Goal: Transaction & Acquisition: Purchase product/service

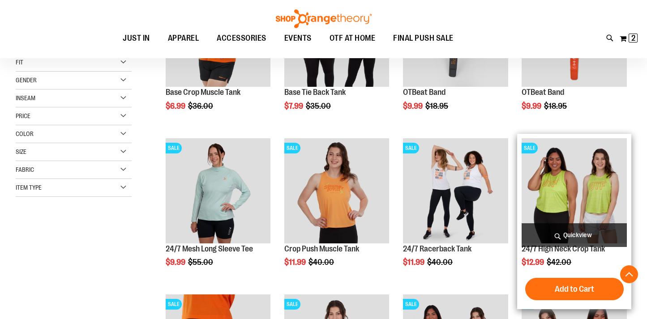
scroll to position [257, 0]
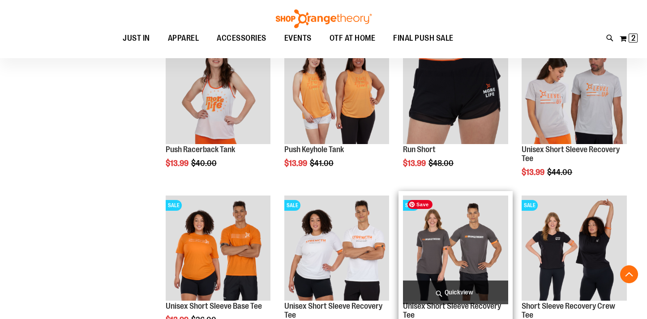
scroll to position [647, 0]
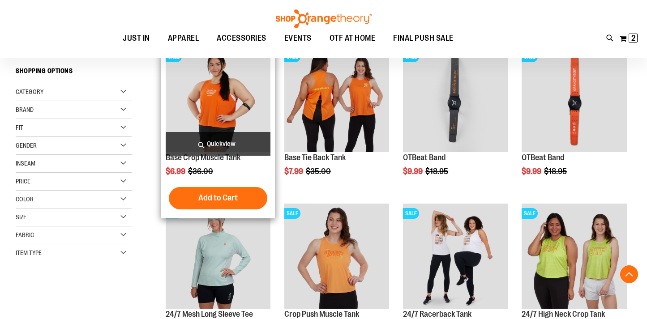
scroll to position [107, 0]
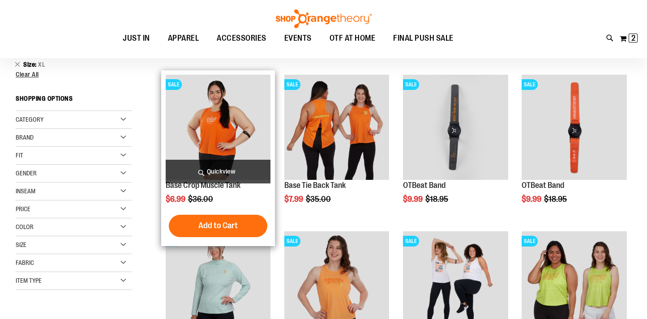
click at [222, 168] on span "Quickview" at bounding box center [218, 172] width 105 height 24
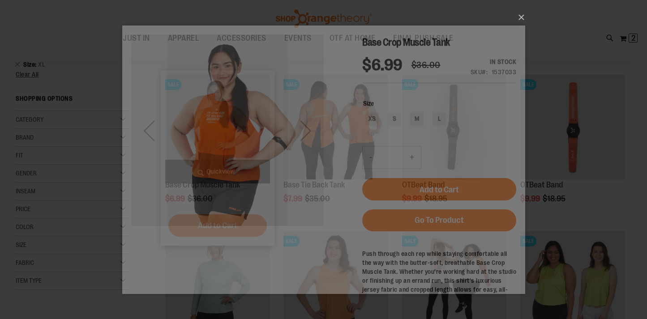
scroll to position [0, 0]
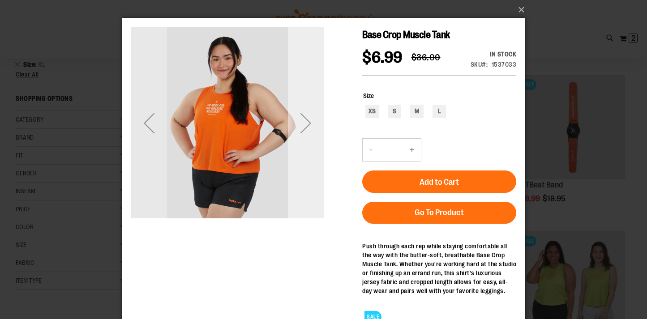
click at [296, 132] on div "Next" at bounding box center [305, 123] width 36 height 36
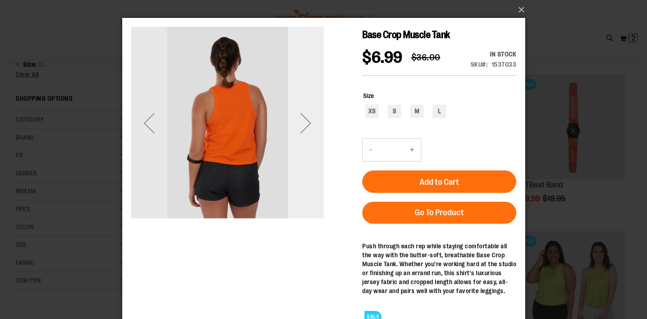
click at [296, 132] on div "Next" at bounding box center [305, 123] width 36 height 36
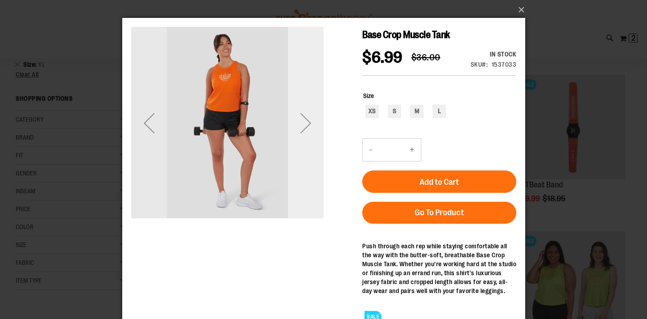
click at [296, 132] on div "Next" at bounding box center [305, 123] width 36 height 36
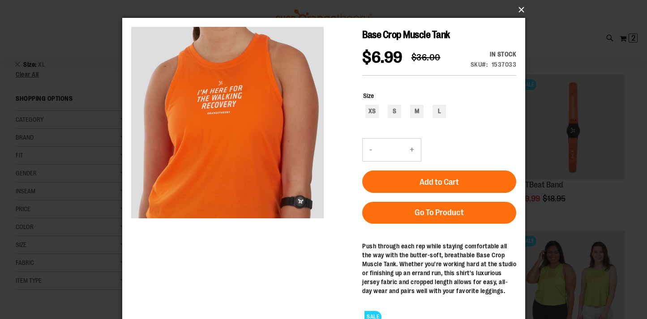
click at [520, 10] on button "×" at bounding box center [326, 10] width 403 height 20
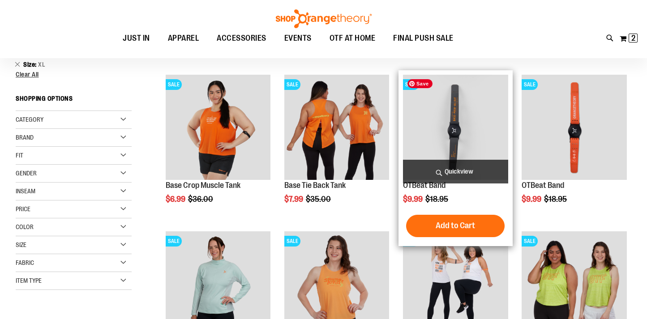
scroll to position [130, 0]
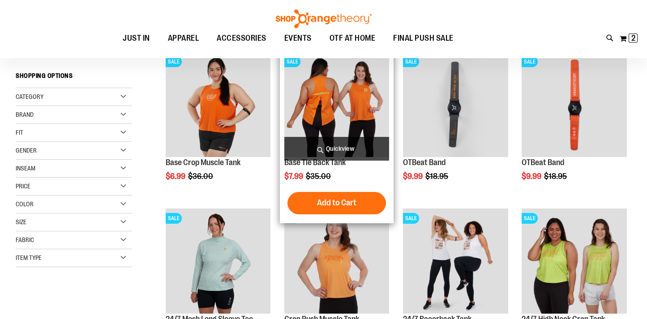
click at [330, 152] on span "Quickview" at bounding box center [336, 149] width 105 height 24
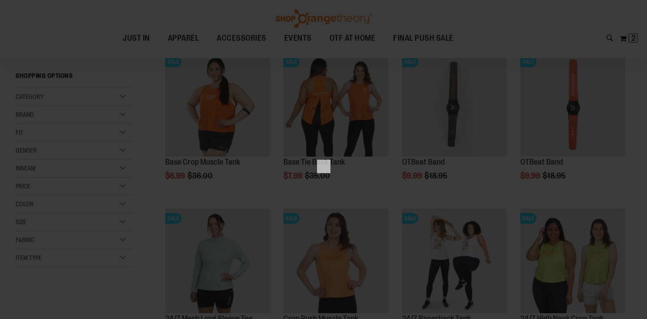
scroll to position [0, 0]
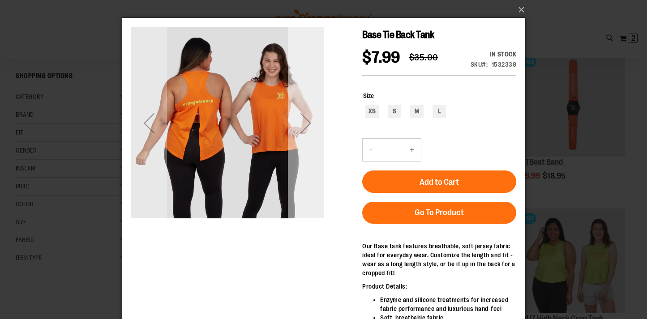
click at [302, 124] on div "Next" at bounding box center [305, 123] width 36 height 36
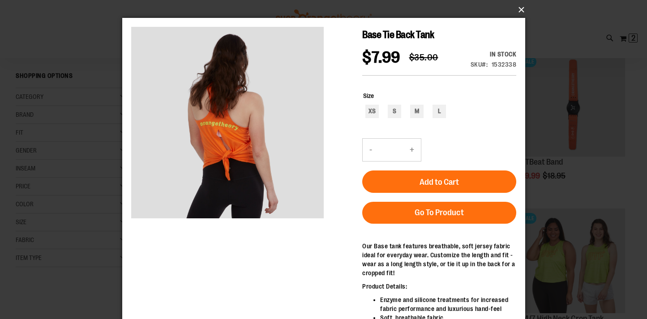
click at [518, 10] on button "×" at bounding box center [326, 10] width 403 height 20
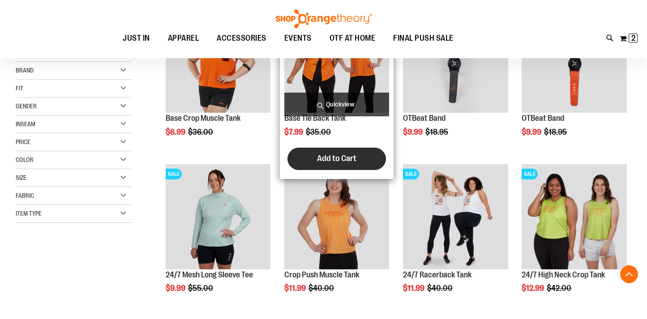
scroll to position [177, 0]
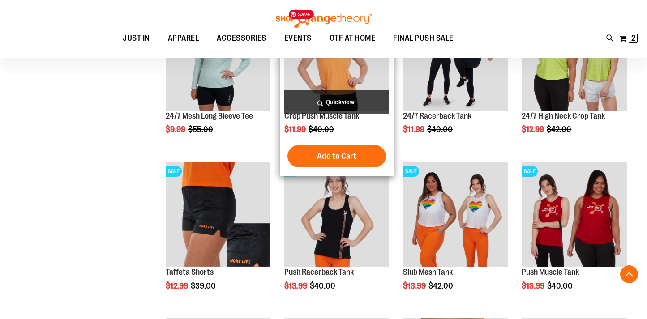
scroll to position [453, 0]
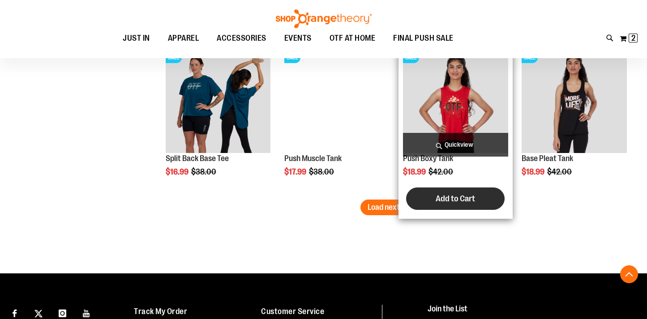
scroll to position [1455, 0]
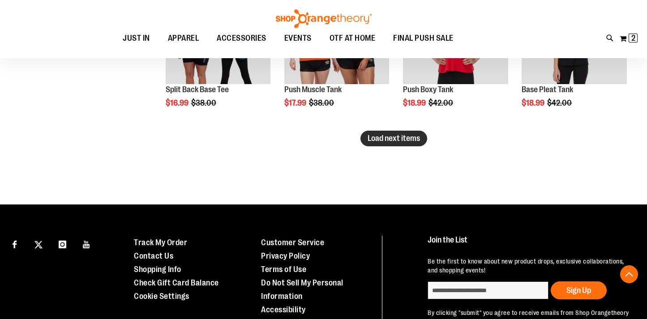
click at [377, 138] on span "Load next items" at bounding box center [394, 138] width 52 height 9
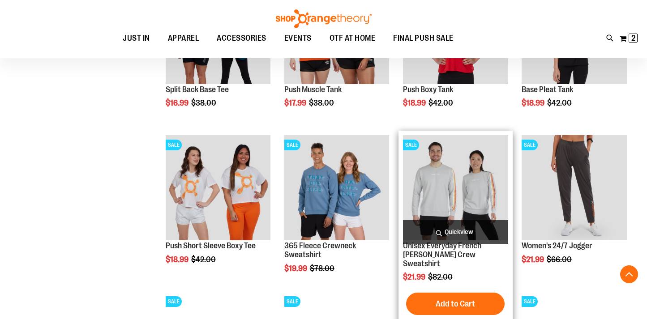
click at [461, 230] on span "Quickview" at bounding box center [455, 232] width 105 height 24
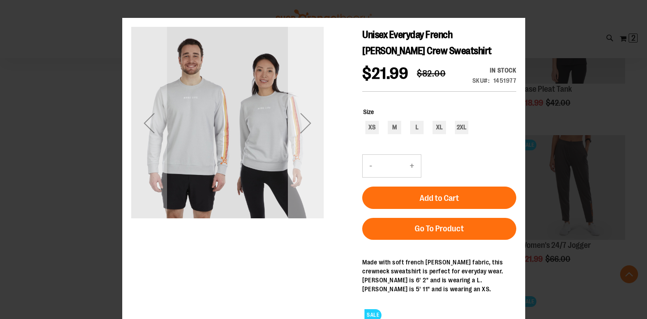
click at [308, 124] on div "Next" at bounding box center [305, 123] width 36 height 36
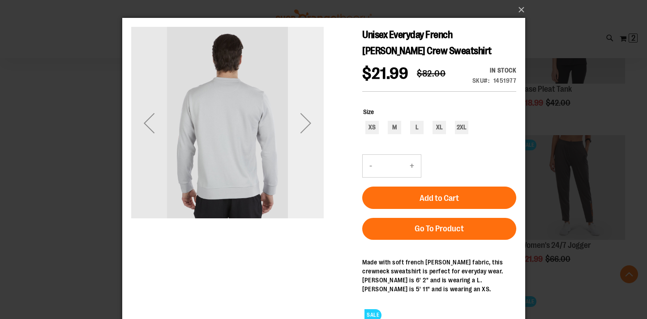
click at [308, 124] on div "Next" at bounding box center [305, 123] width 36 height 36
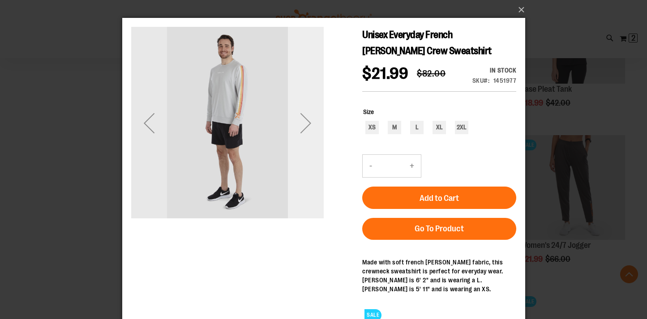
click at [308, 124] on div "Next" at bounding box center [305, 123] width 36 height 36
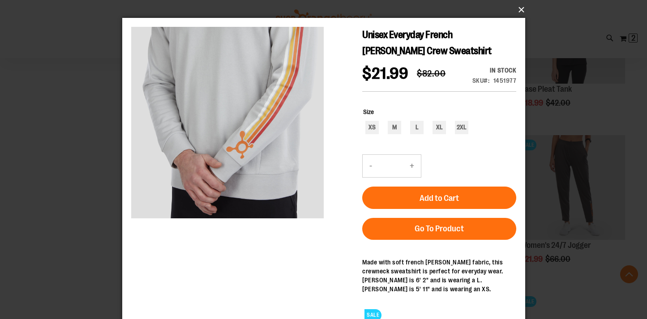
click at [523, 8] on button "×" at bounding box center [326, 10] width 403 height 20
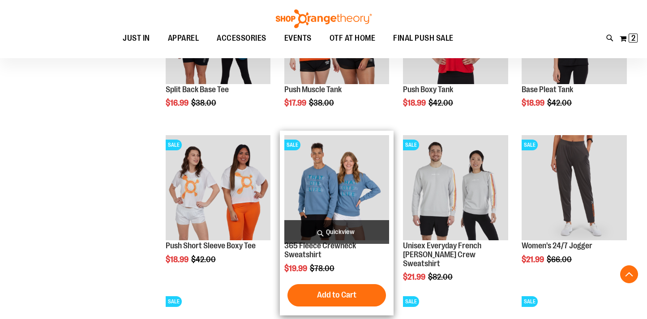
click at [344, 229] on span "Quickview" at bounding box center [336, 232] width 105 height 24
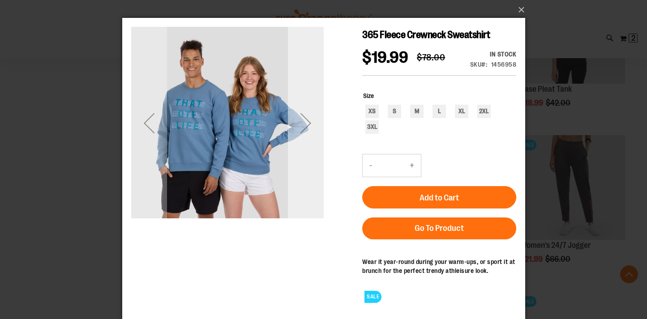
click at [304, 122] on div "Next" at bounding box center [305, 123] width 36 height 36
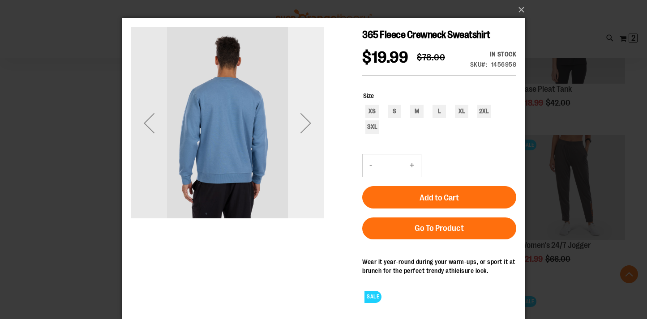
click at [304, 122] on div "Next" at bounding box center [305, 123] width 36 height 36
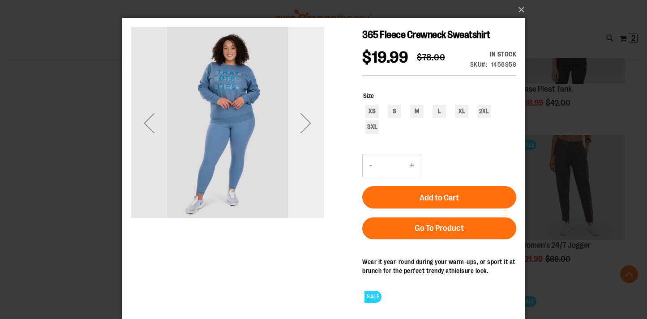
click at [304, 122] on div "Next" at bounding box center [305, 123] width 36 height 36
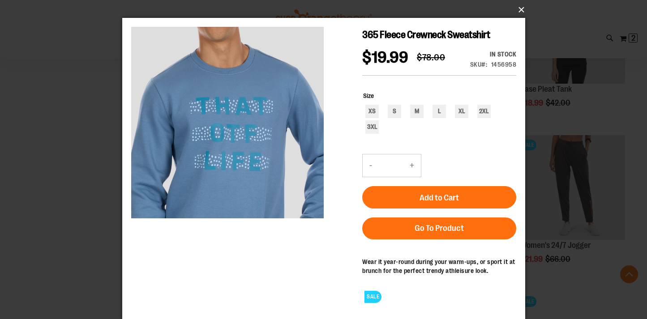
click at [520, 9] on button "×" at bounding box center [326, 10] width 403 height 20
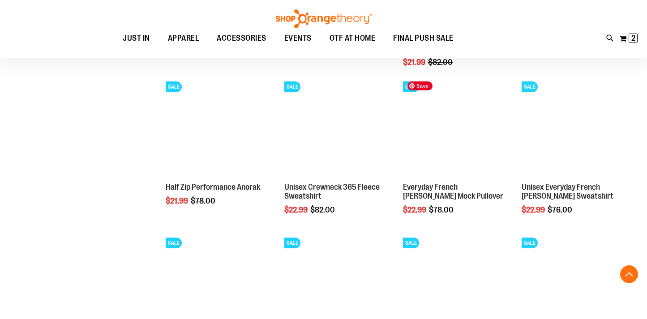
scroll to position [1667, 0]
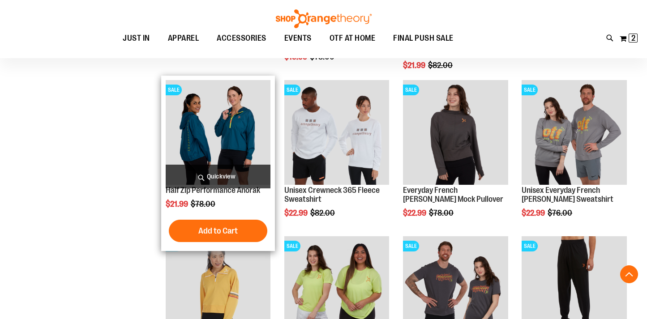
click at [209, 173] on span "Quickview" at bounding box center [218, 177] width 105 height 24
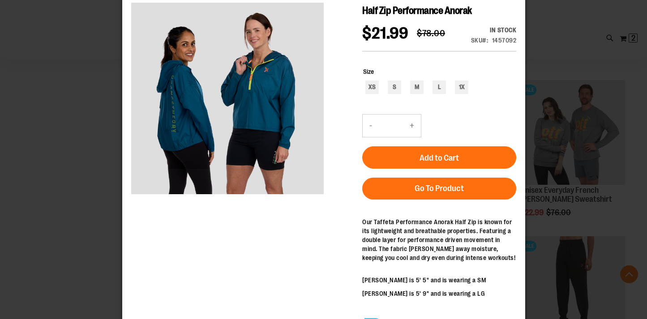
scroll to position [23, 0]
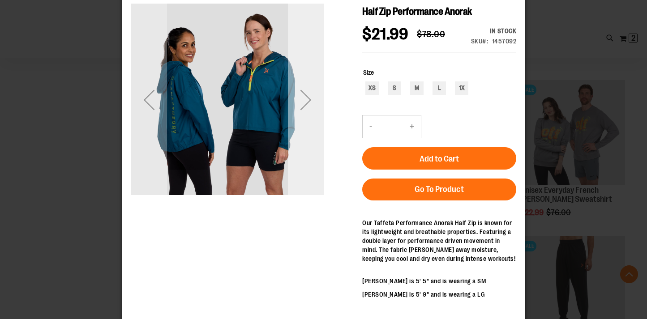
click at [310, 101] on div "Next" at bounding box center [305, 100] width 36 height 36
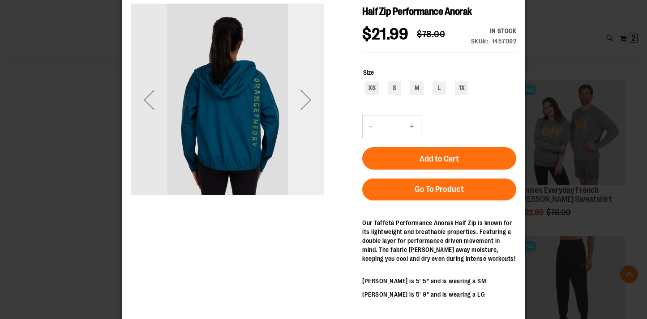
click at [310, 101] on div "Next" at bounding box center [305, 100] width 36 height 36
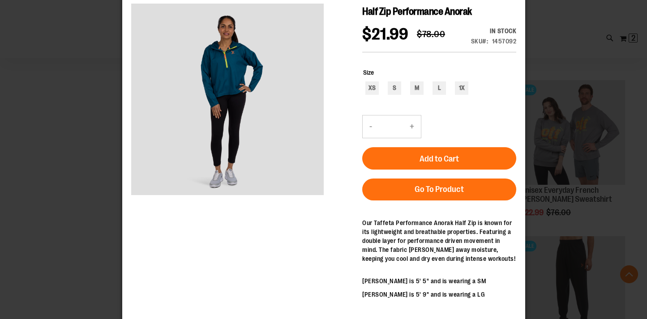
scroll to position [0, 0]
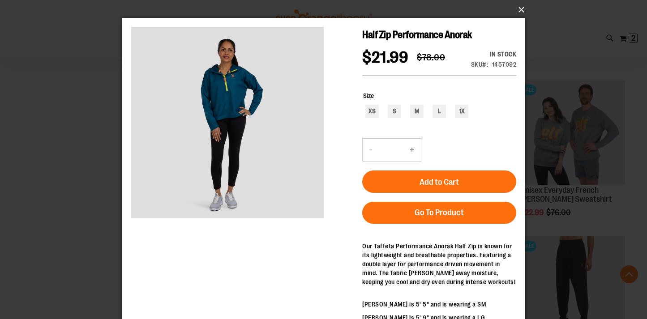
click at [519, 11] on button "×" at bounding box center [326, 10] width 403 height 20
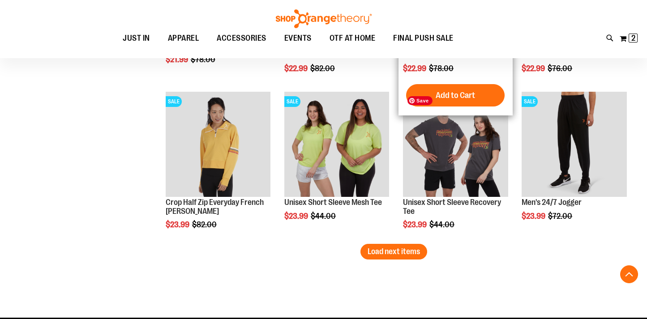
scroll to position [1818, 0]
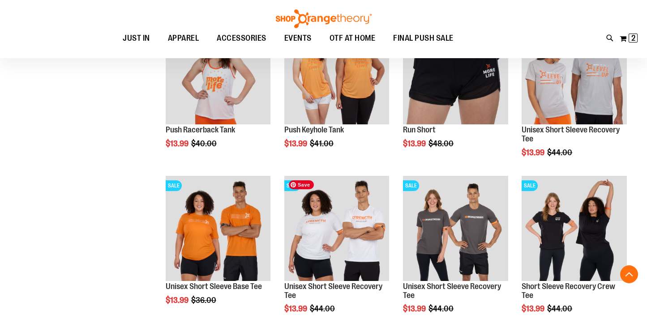
scroll to position [641, 0]
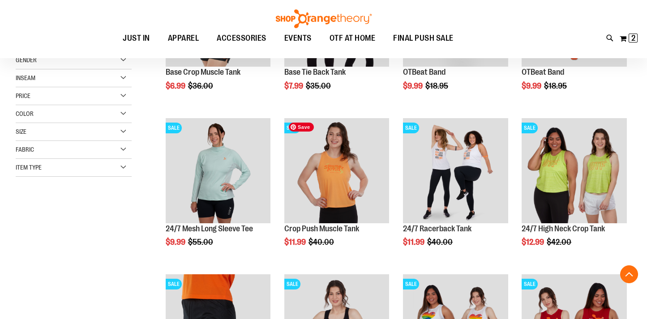
scroll to position [214, 0]
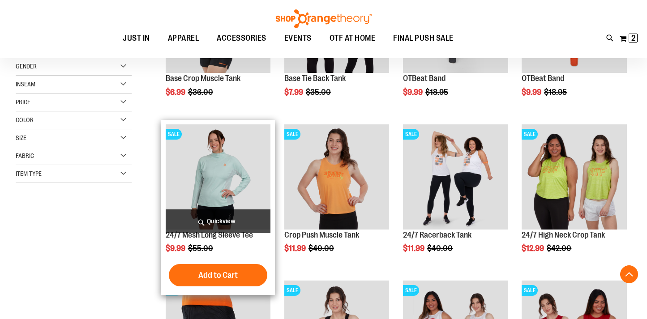
click at [192, 217] on span "Quickview" at bounding box center [218, 222] width 105 height 24
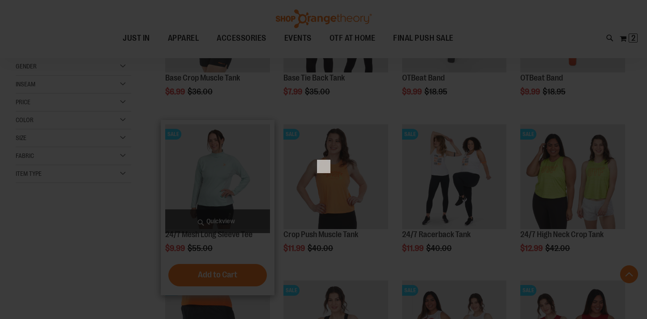
scroll to position [0, 0]
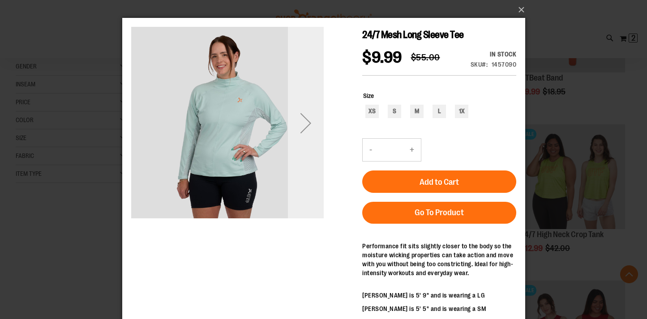
click at [309, 128] on div "Next" at bounding box center [305, 123] width 36 height 36
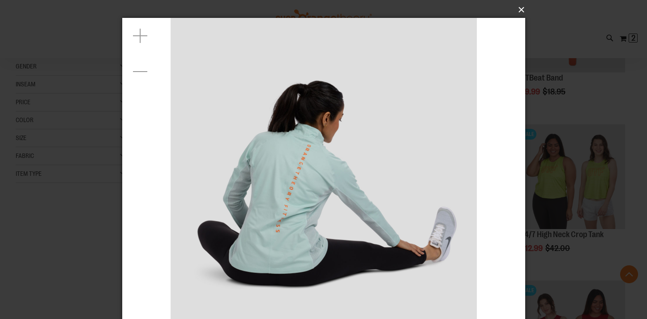
click at [522, 9] on button "×" at bounding box center [326, 10] width 403 height 20
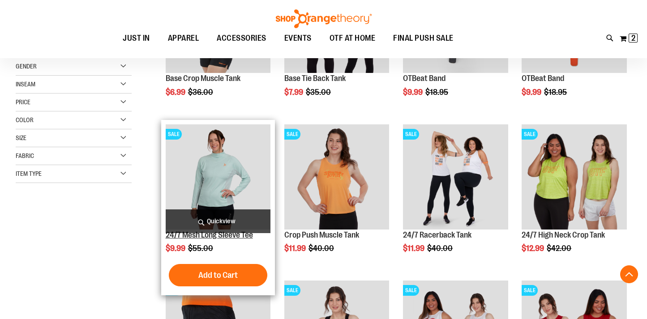
click at [190, 236] on link "24/7 Mesh Long Sleeve Tee" at bounding box center [209, 235] width 87 height 9
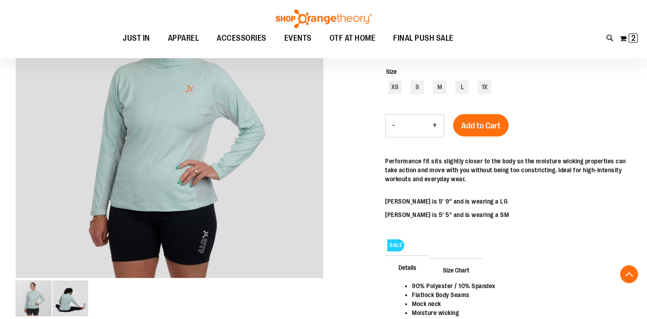
scroll to position [145, 0]
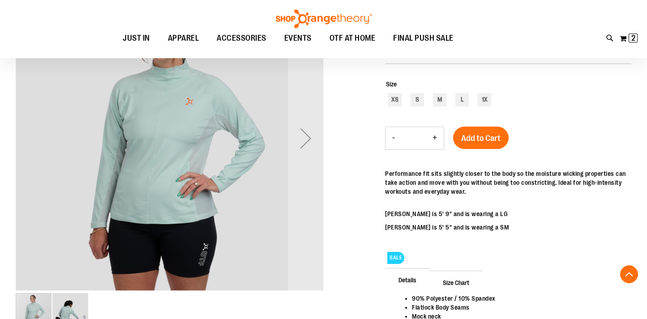
click at [72, 312] on img "image 2 of 2" at bounding box center [70, 311] width 36 height 36
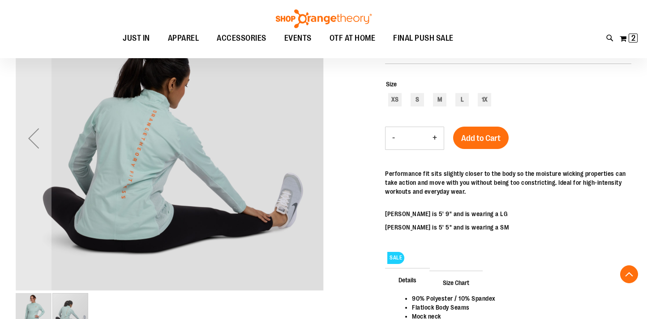
scroll to position [0, 0]
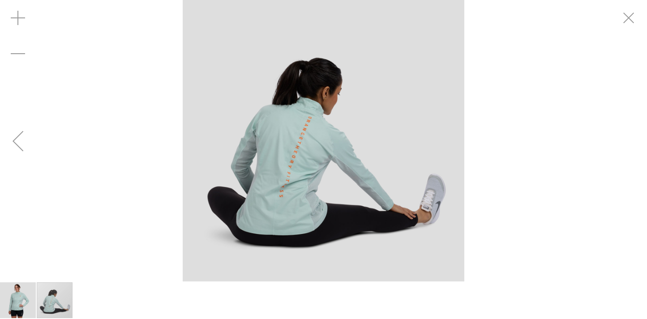
click at [19, 143] on div "Previous" at bounding box center [18, 141] width 36 height 36
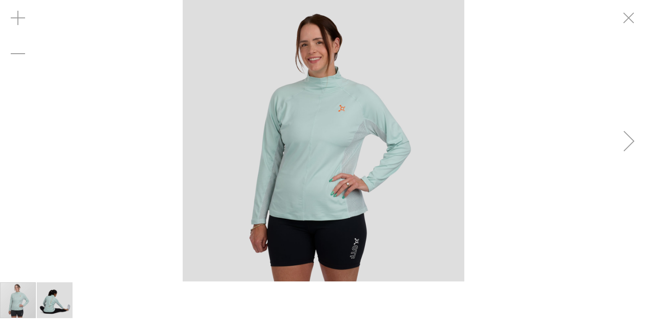
click at [19, 143] on div "carousel" at bounding box center [323, 141] width 647 height 282
click at [631, 142] on div "Next" at bounding box center [629, 141] width 36 height 36
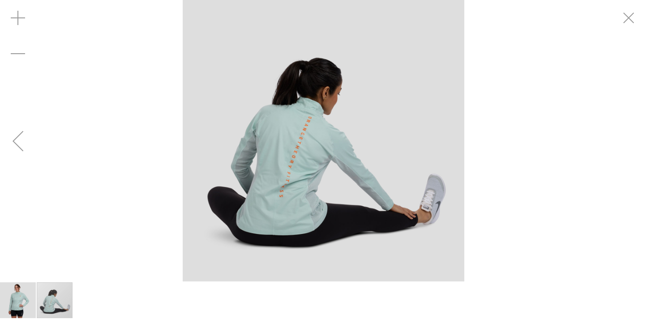
click at [631, 142] on div "carousel" at bounding box center [323, 141] width 647 height 282
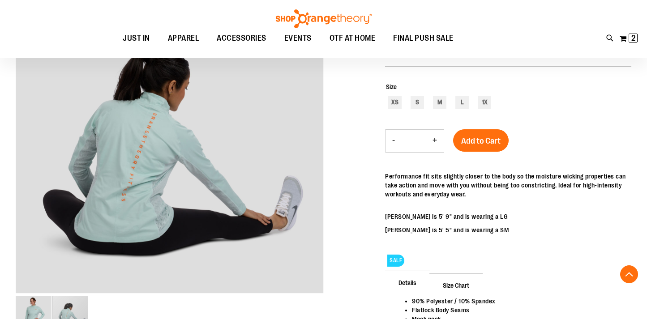
scroll to position [147, 0]
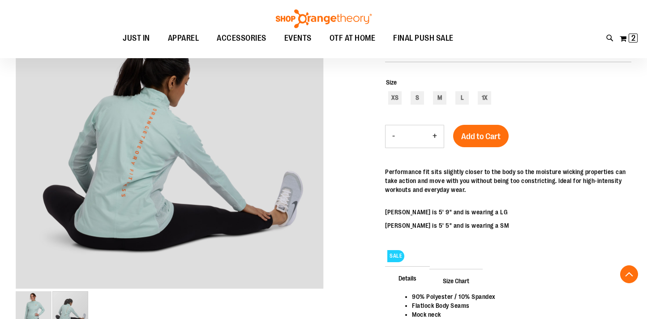
click at [456, 278] on span "Size Chart" at bounding box center [455, 280] width 53 height 23
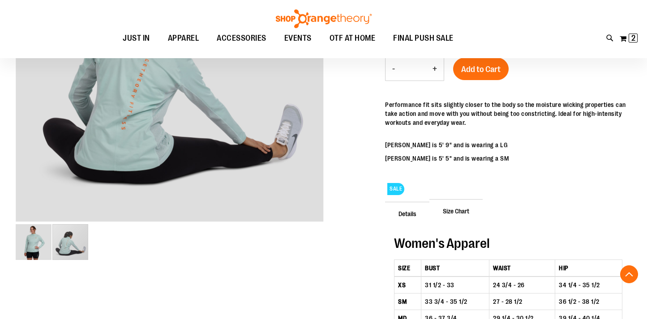
scroll to position [210, 0]
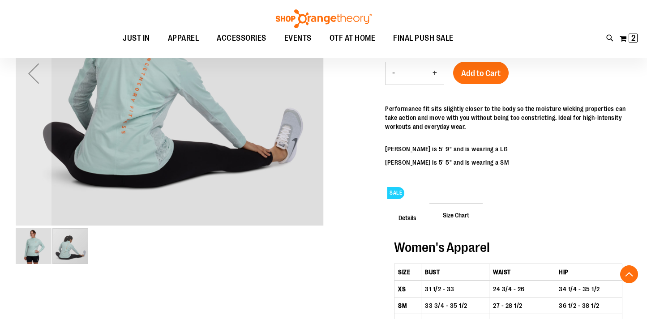
click at [68, 252] on div "carousel" at bounding box center [70, 246] width 36 height 36
click at [38, 253] on img "image 1 of 2" at bounding box center [34, 246] width 36 height 36
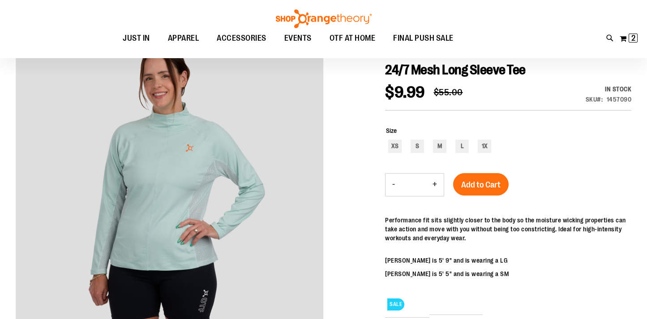
scroll to position [95, 0]
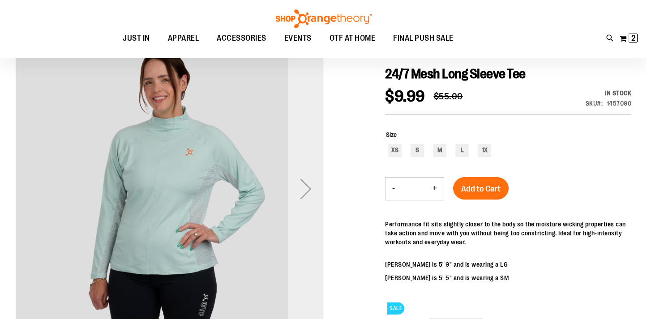
click at [299, 193] on div "Next" at bounding box center [306, 189] width 36 height 36
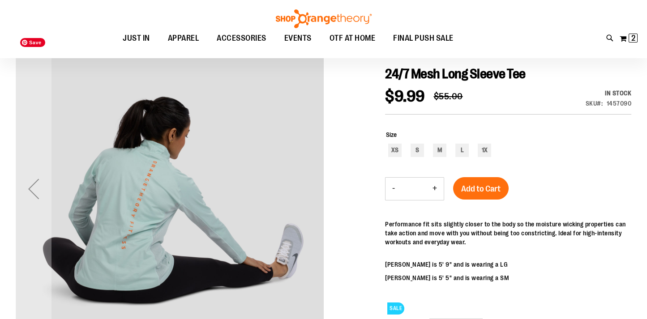
click at [299, 193] on img "carousel" at bounding box center [170, 188] width 308 height 308
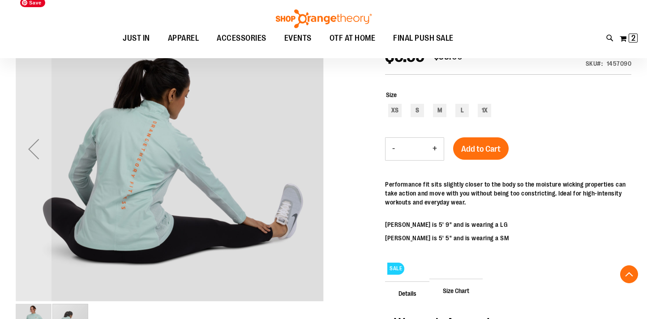
scroll to position [130, 0]
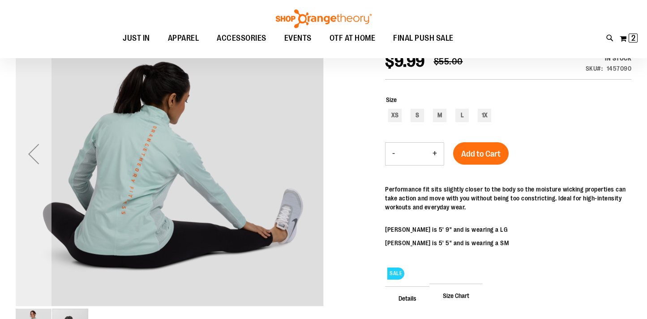
click at [22, 156] on div "Previous" at bounding box center [34, 154] width 36 height 36
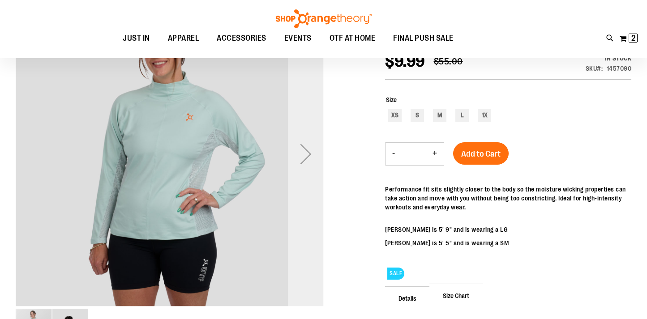
click at [305, 151] on div "Next" at bounding box center [306, 154] width 36 height 36
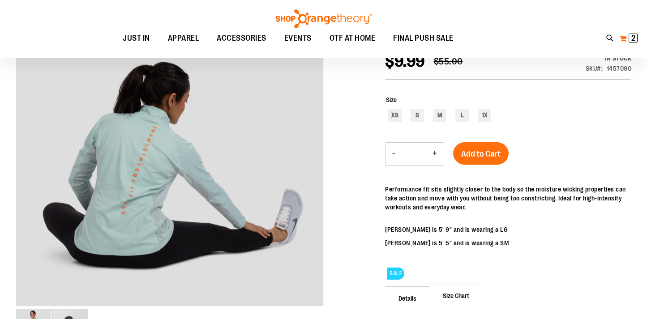
click at [629, 34] on span "2 2 items" at bounding box center [633, 38] width 9 height 9
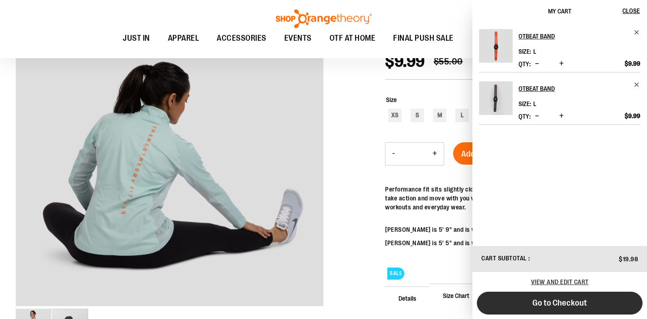
click at [539, 304] on span "Go to Checkout" at bounding box center [559, 303] width 55 height 10
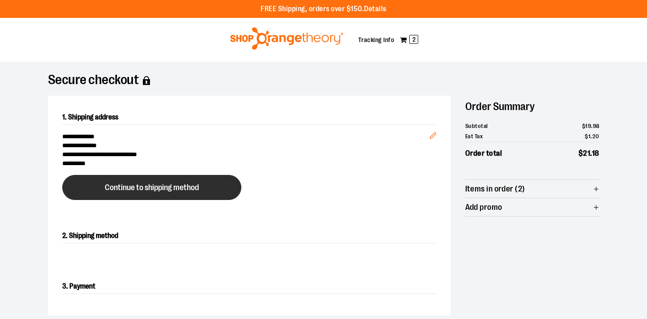
click at [160, 188] on span "Continue to shipping method" at bounding box center [152, 188] width 94 height 9
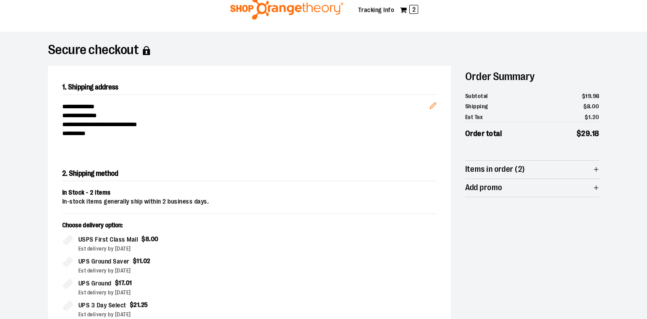
scroll to position [31, 0]
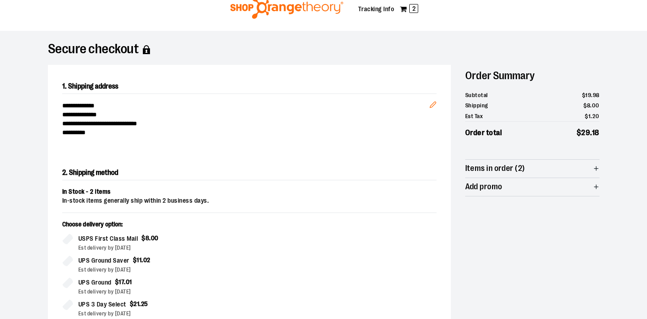
click at [492, 187] on span "Add promo" at bounding box center [483, 187] width 37 height 9
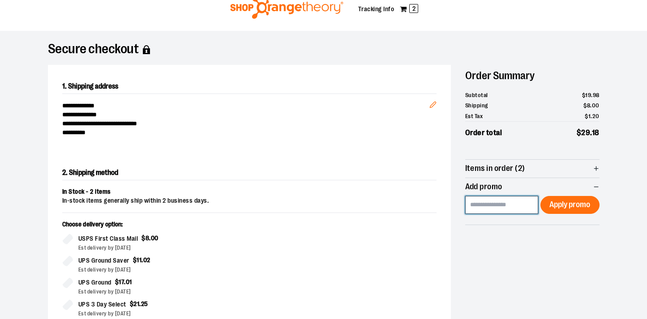
click at [500, 202] on input at bounding box center [501, 205] width 73 height 18
paste input "*********"
type input "*********"
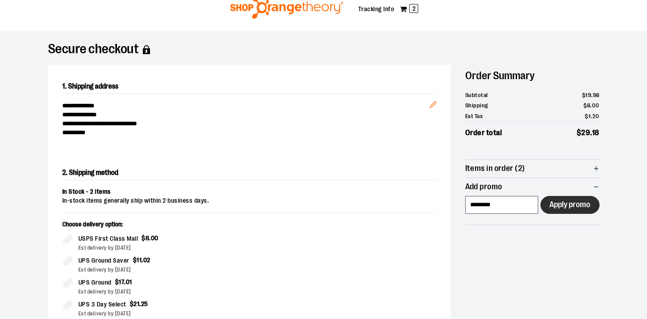
click at [560, 207] on span "Apply promo" at bounding box center [569, 205] width 41 height 9
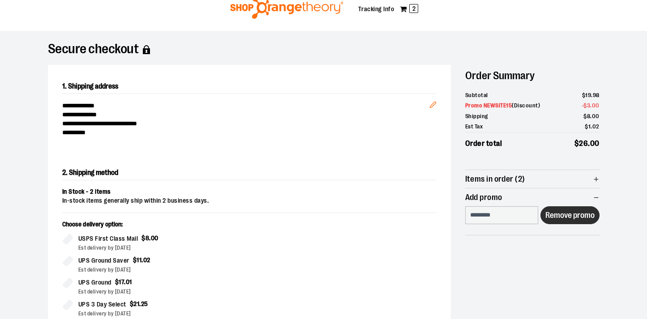
click at [591, 255] on div "**********" at bounding box center [324, 285] width 552 height 441
click at [563, 273] on div "**********" at bounding box center [324, 285] width 552 height 441
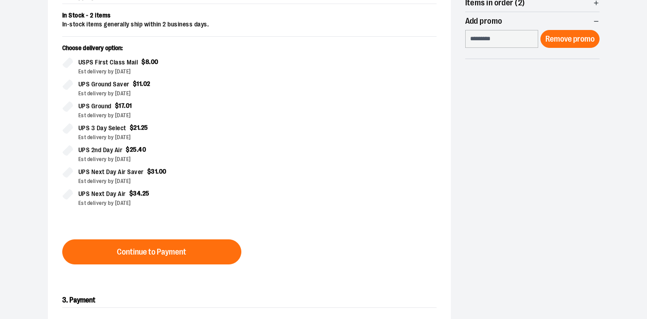
scroll to position [293, 0]
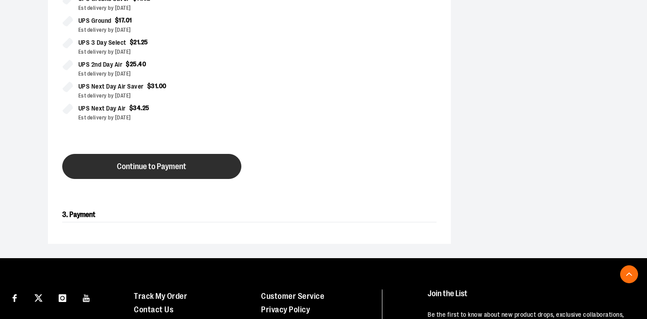
click at [164, 170] on span "Continue to Payment" at bounding box center [151, 167] width 69 height 9
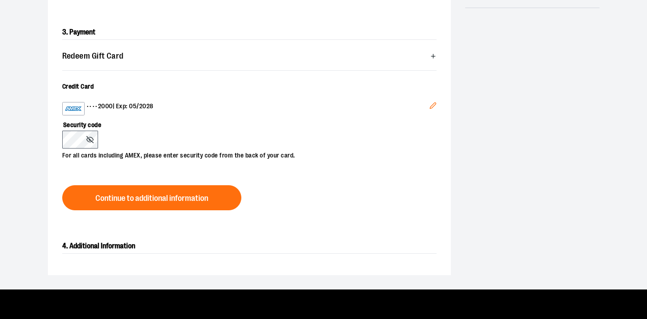
scroll to position [248, 0]
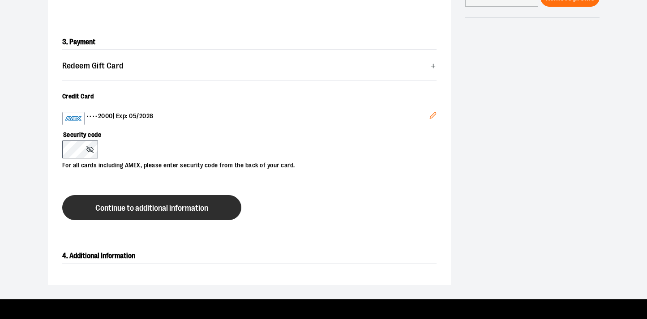
click at [93, 210] on button "Continue to additional information" at bounding box center [151, 207] width 179 height 25
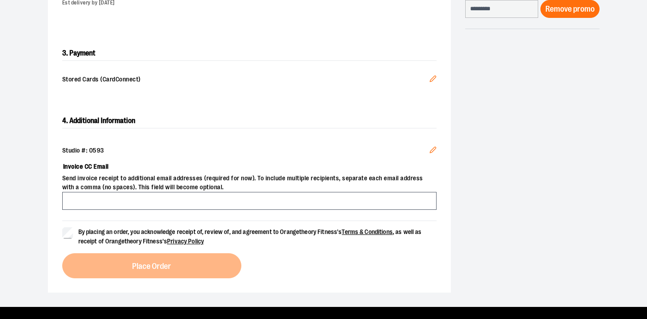
scroll to position [251, 0]
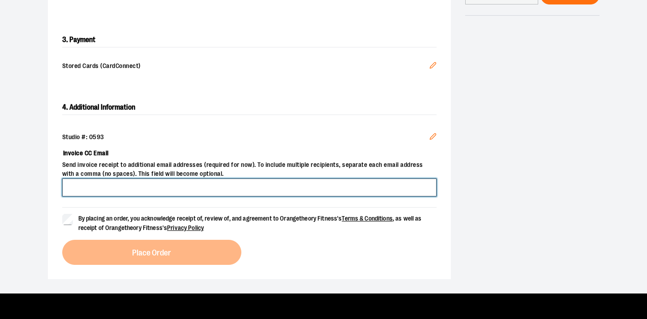
click at [103, 188] on input "Invoice CC Email" at bounding box center [249, 188] width 374 height 18
type input "**********"
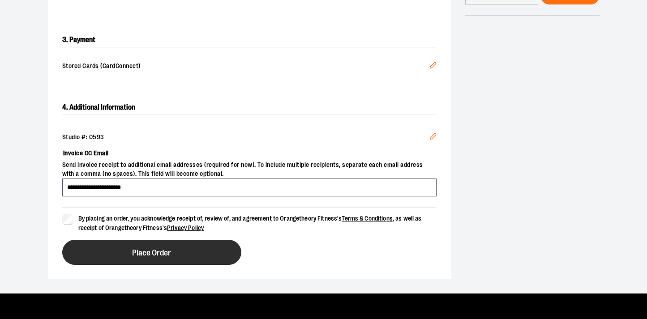
click at [142, 256] on span "Place Order" at bounding box center [151, 253] width 39 height 9
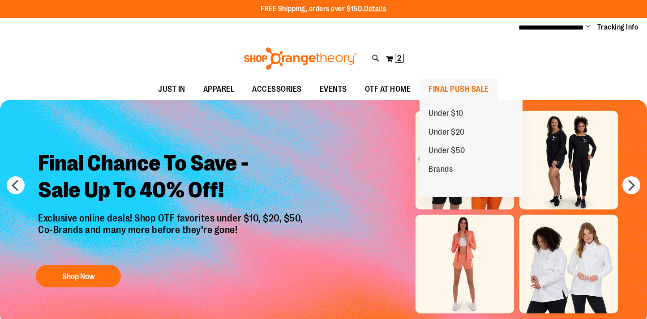
click at [444, 91] on span "FINAL PUSH SALE" at bounding box center [458, 89] width 60 height 20
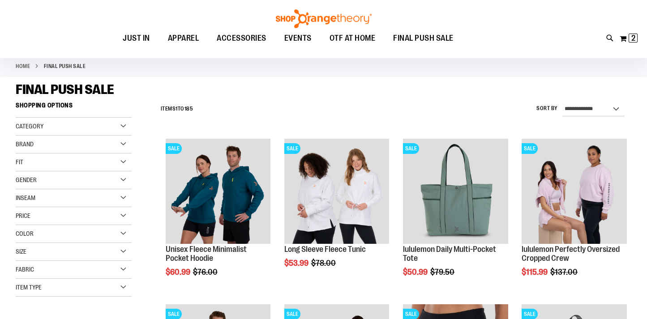
scroll to position [47, 0]
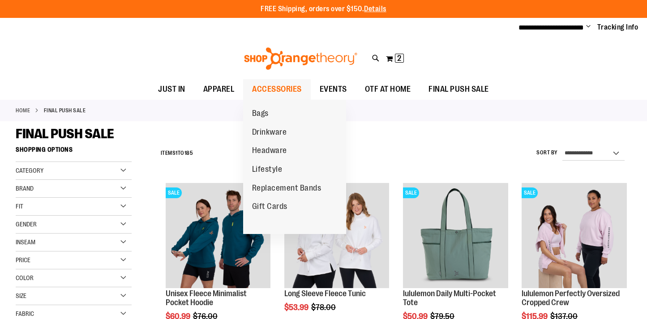
click at [291, 88] on span "ACCESSORIES" at bounding box center [277, 89] width 50 height 20
click at [280, 188] on span "Replacement Bands" at bounding box center [286, 189] width 69 height 11
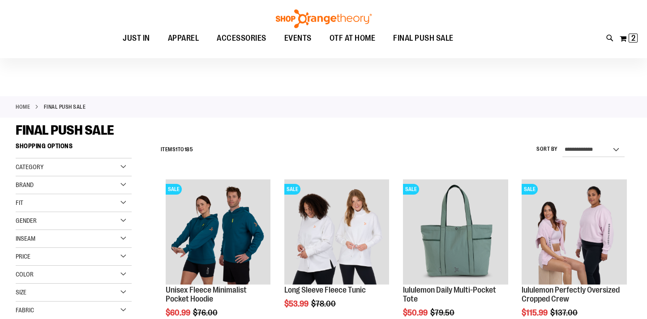
scroll to position [8, 0]
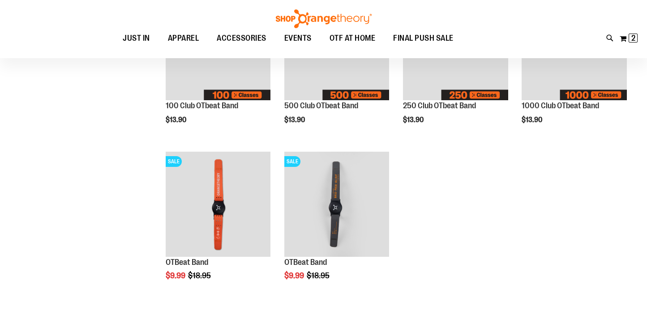
scroll to position [89, 0]
